Goal: Information Seeking & Learning: Learn about a topic

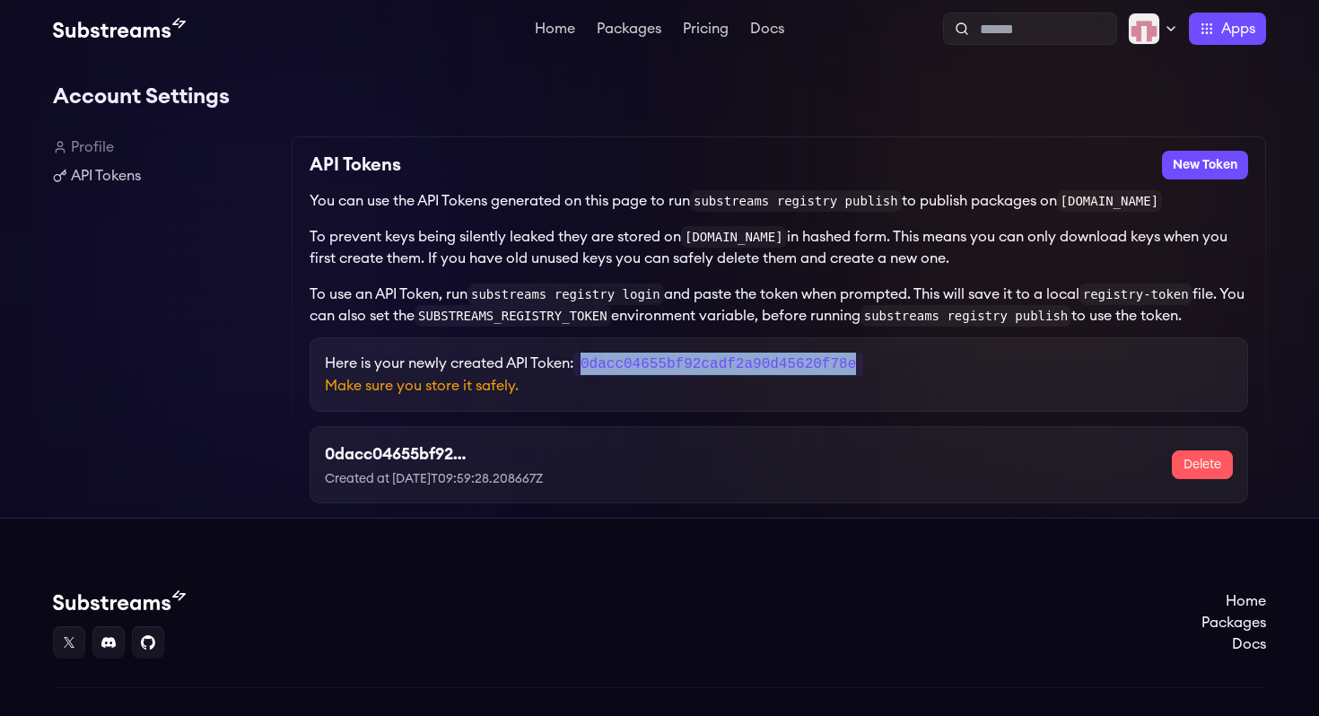
click at [652, 365] on code "0dacc04655bf92cadf2a90d45620f78e" at bounding box center [719, 364] width 290 height 23
click at [665, 478] on div "0dacc04655bf92cadf2a90d45620f78e Created at 2025-10-11T09:59:28.208667Z Delete" at bounding box center [779, 465] width 908 height 47
click at [703, 365] on code "0dacc04655bf92cadf2a90d45620f78e" at bounding box center [719, 364] width 290 height 23
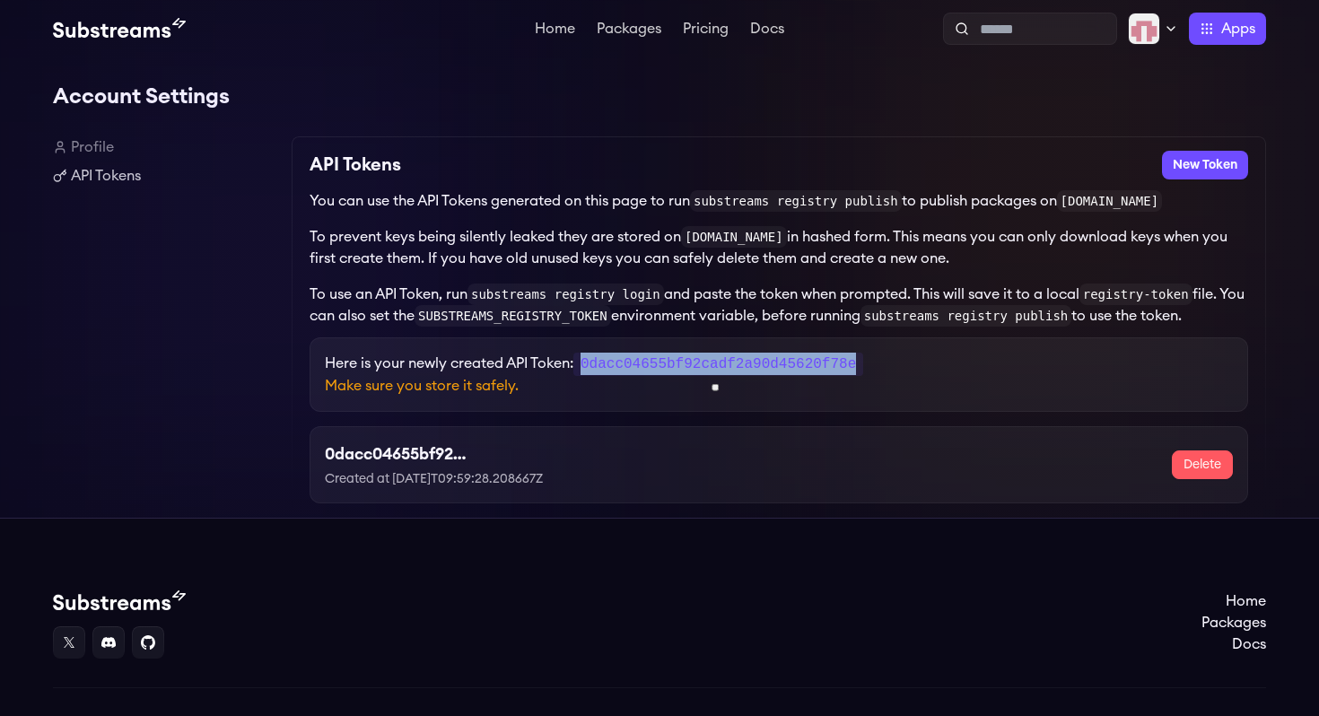
copy code "0dacc04655bf92cadf2a90d45620f78e"
click at [626, 594] on div "Home Packages Docs" at bounding box center [659, 625] width 1213 height 68
click at [635, 28] on link "Packages" at bounding box center [629, 31] width 72 height 18
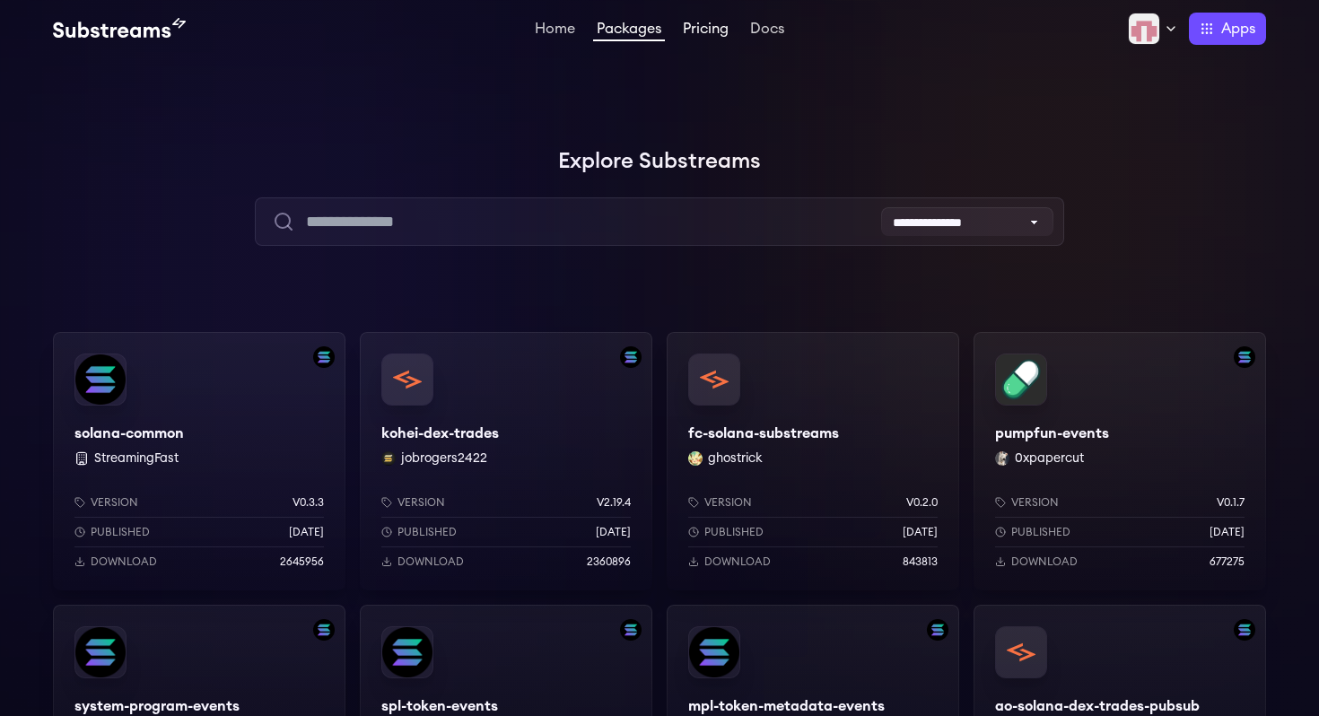
click at [703, 34] on link "Pricing" at bounding box center [705, 31] width 53 height 18
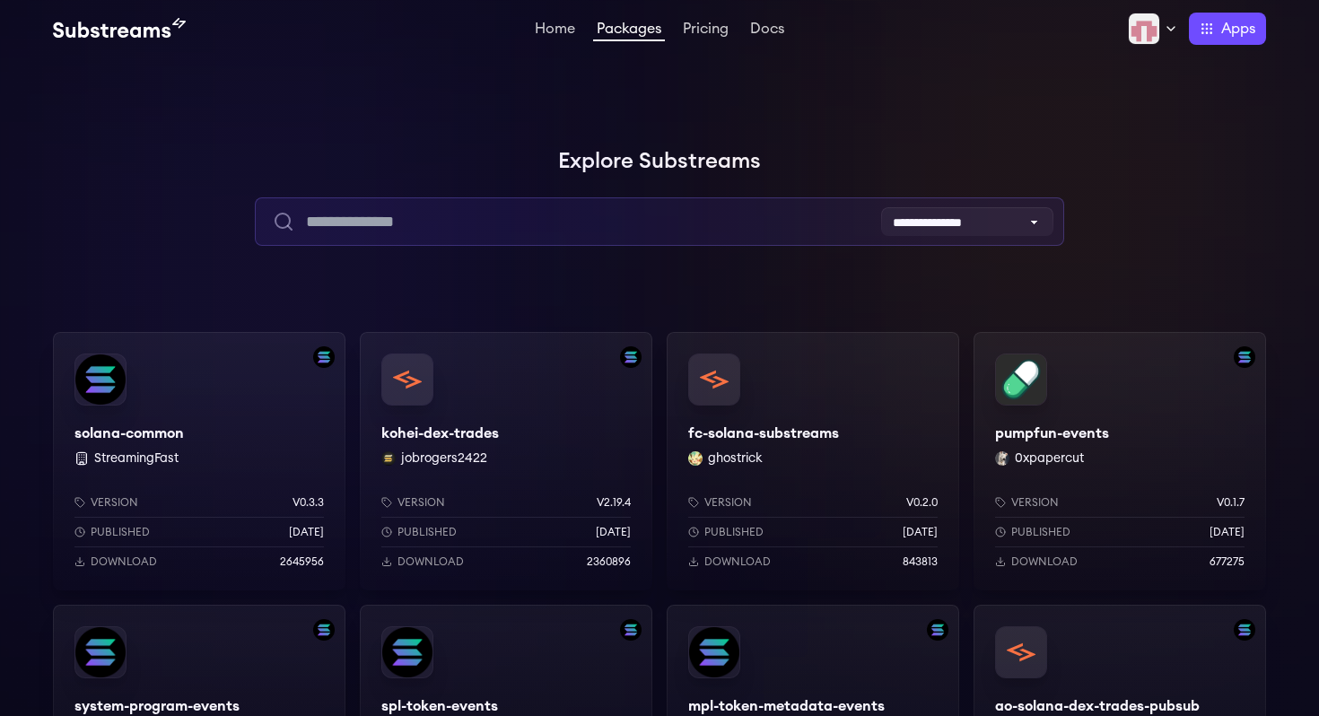
click at [493, 225] on input "text" at bounding box center [659, 221] width 809 height 48
type input "*"
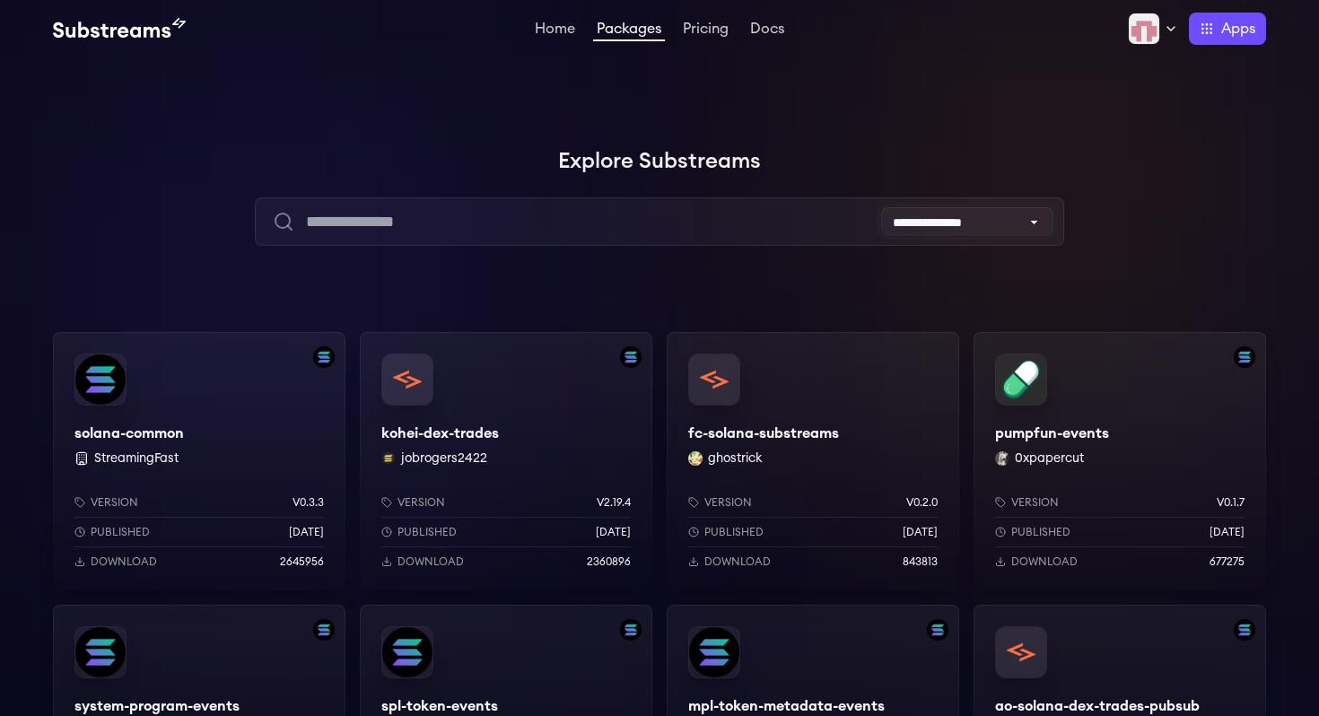
click at [994, 221] on select "**********" at bounding box center [967, 221] width 172 height 29
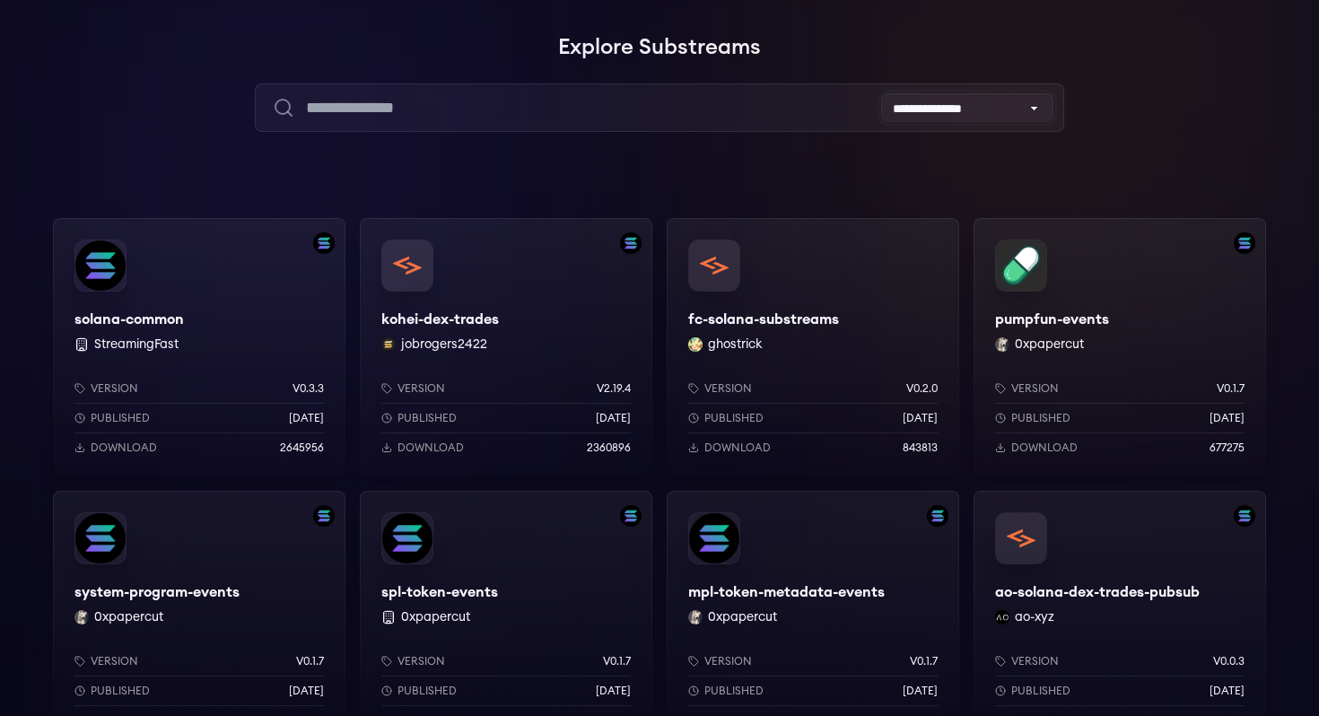
scroll to position [112, 0]
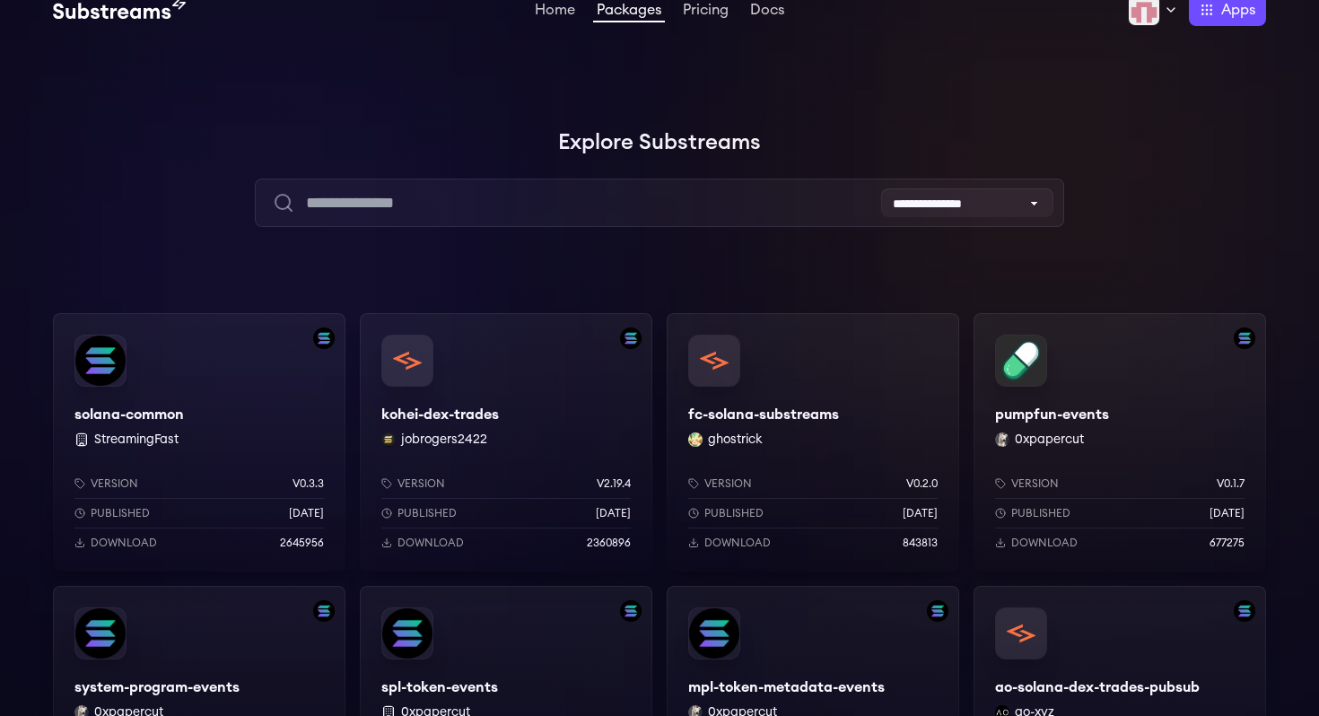
scroll to position [0, 0]
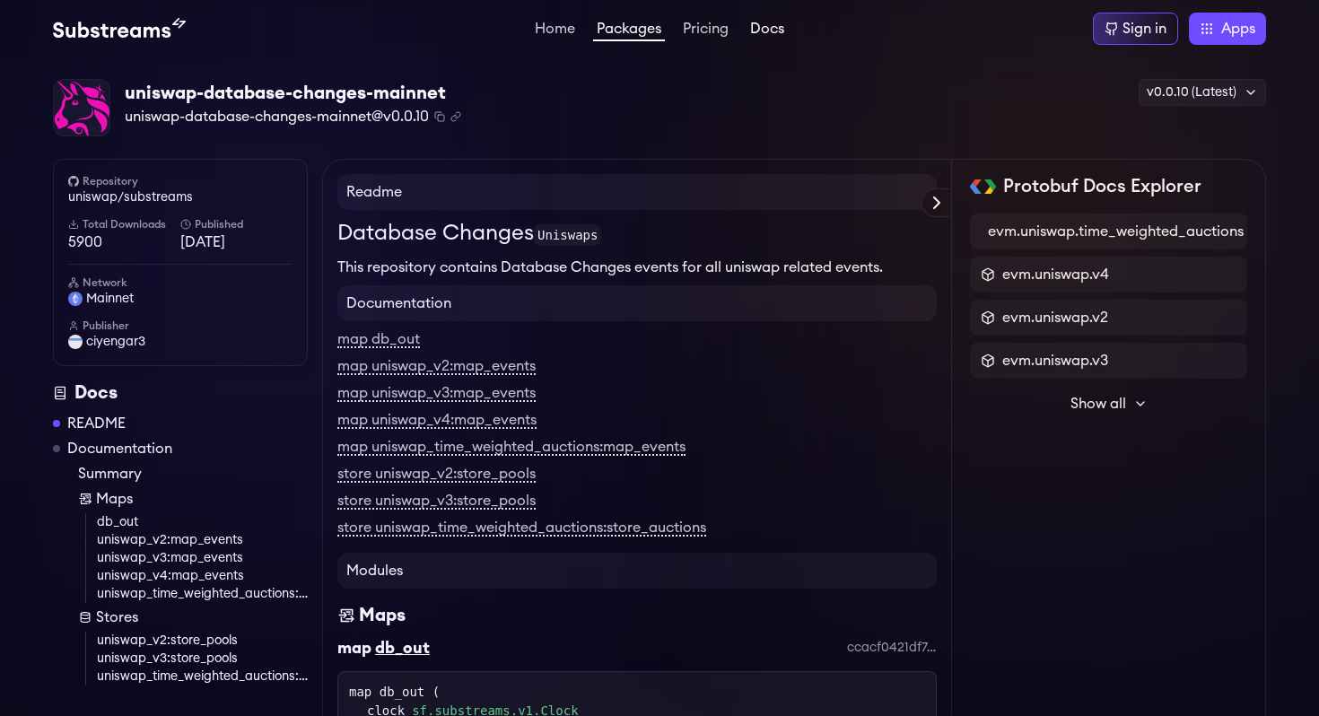
click at [767, 34] on link "Docs" at bounding box center [767, 31] width 41 height 18
